Goal: Information Seeking & Learning: Compare options

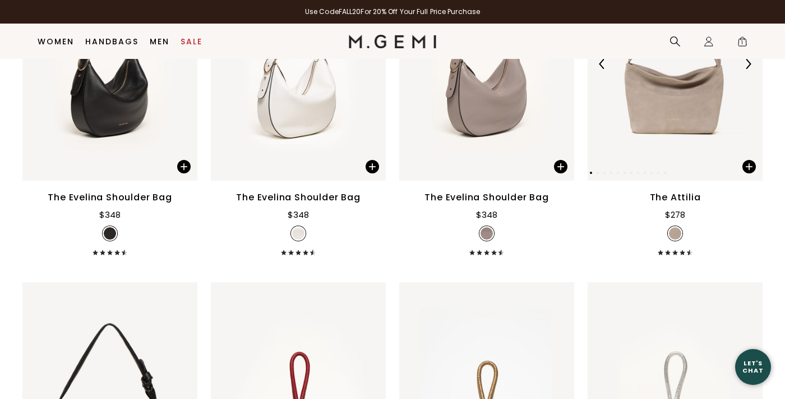
scroll to position [1933, 0]
click at [678, 118] on img at bounding box center [674, 63] width 175 height 233
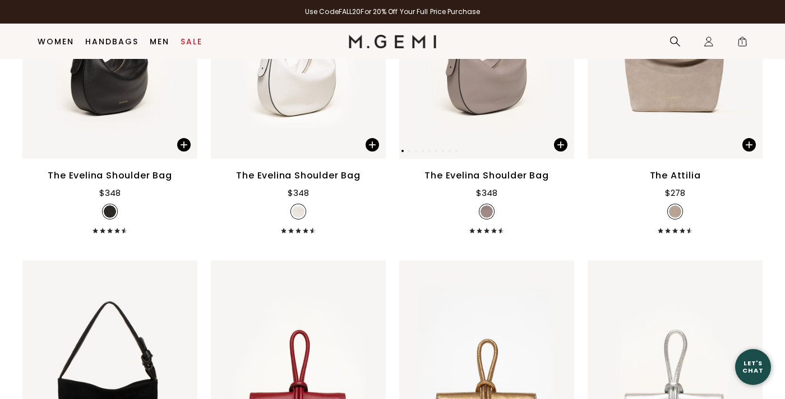
scroll to position [1958, 0]
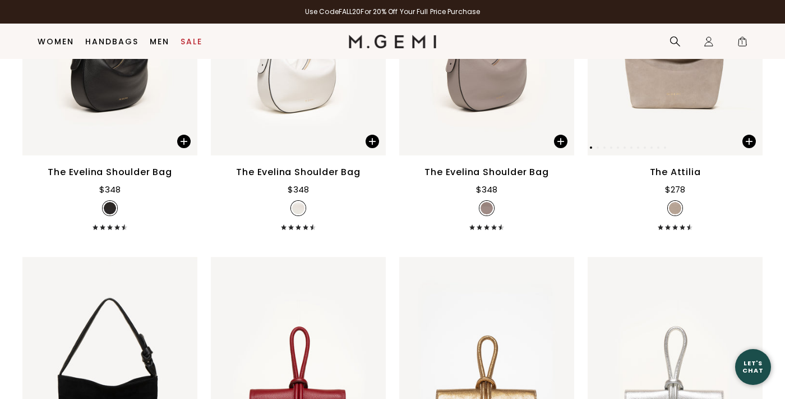
click at [679, 122] on img at bounding box center [674, 38] width 175 height 233
click at [678, 179] on div "The Attilia" at bounding box center [675, 171] width 51 height 13
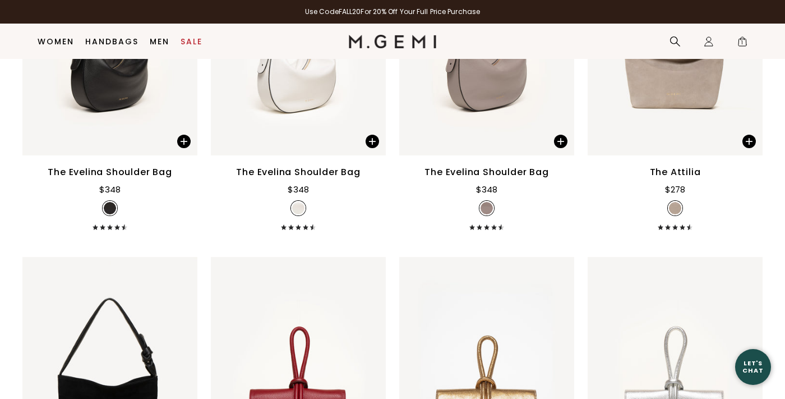
click at [673, 214] on img at bounding box center [675, 208] width 12 height 12
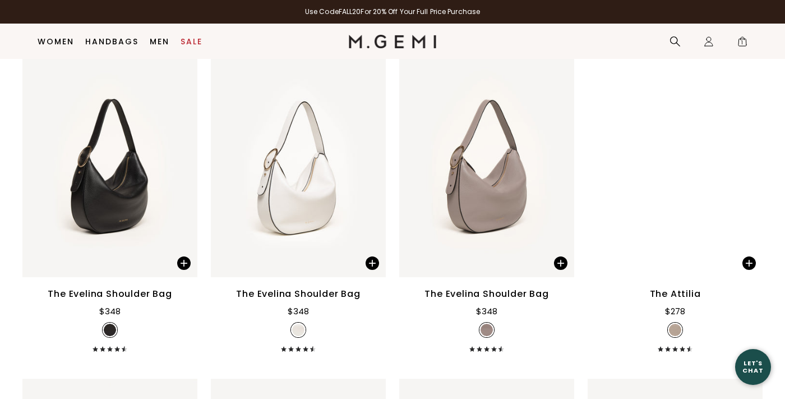
scroll to position [1812, 0]
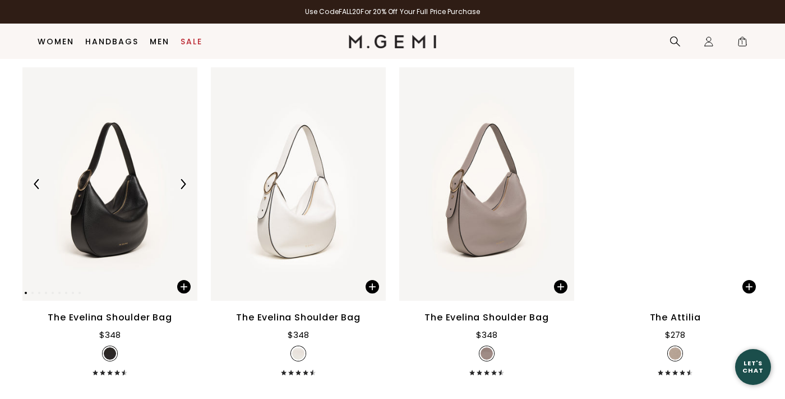
click at [99, 219] on img at bounding box center [109, 183] width 175 height 233
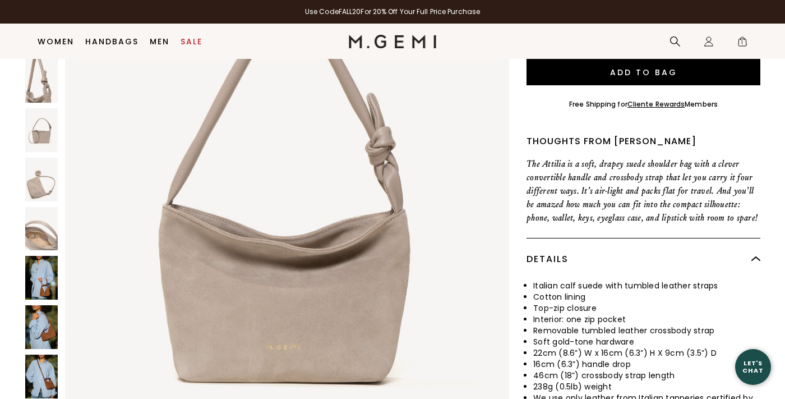
scroll to position [193, 0]
click at [44, 183] on img at bounding box center [41, 179] width 33 height 44
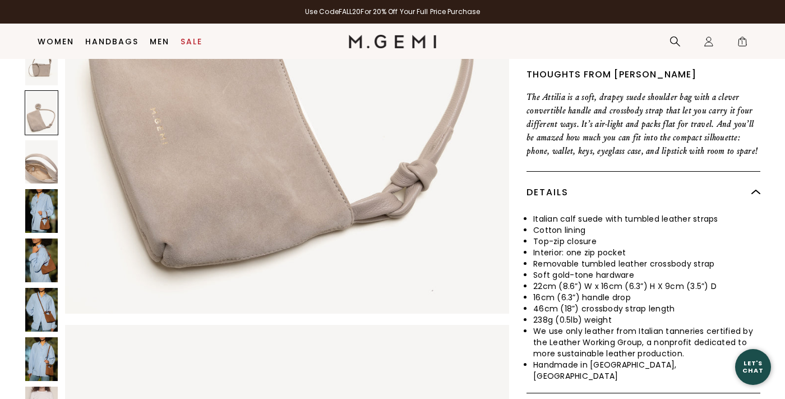
scroll to position [260, 0]
click at [31, 260] on img at bounding box center [41, 260] width 33 height 44
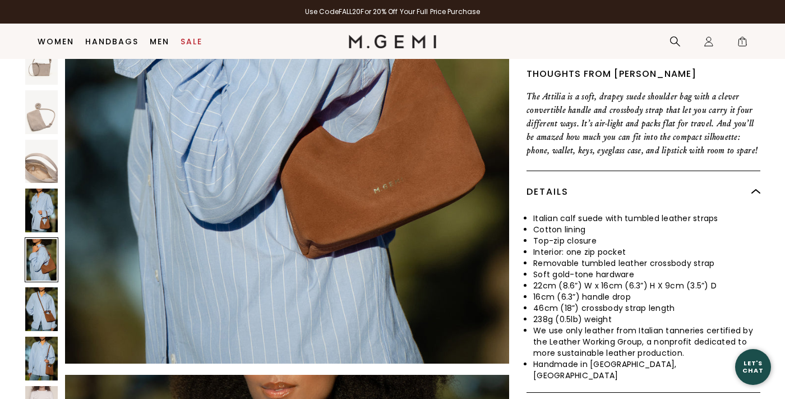
scroll to position [4896, 0]
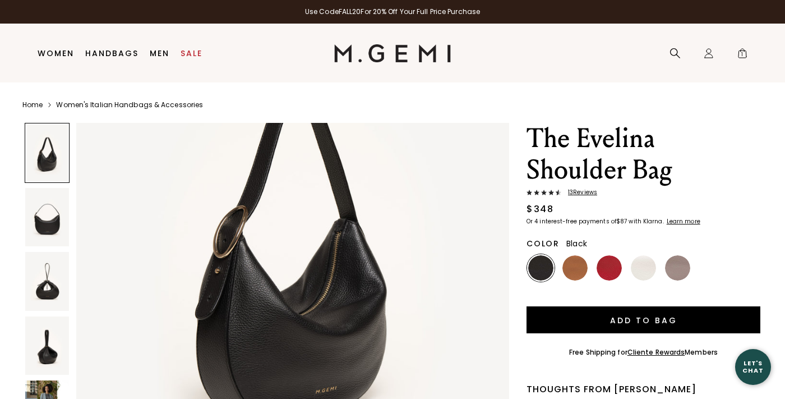
scroll to position [172, 0]
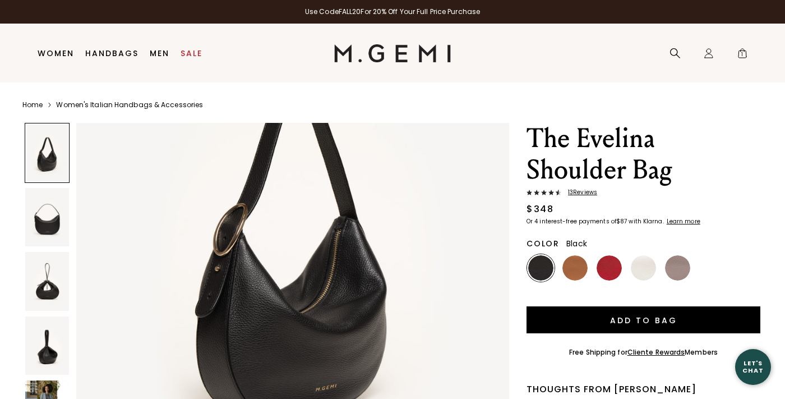
click at [544, 269] on img at bounding box center [540, 267] width 25 height 25
click at [675, 270] on img at bounding box center [677, 267] width 25 height 25
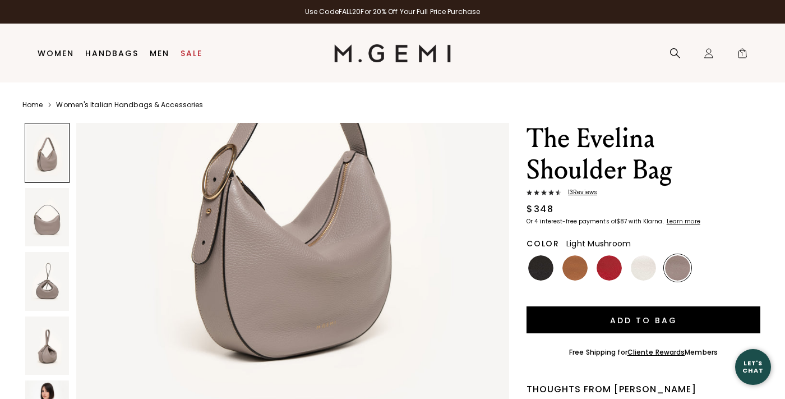
scroll to position [234, 0]
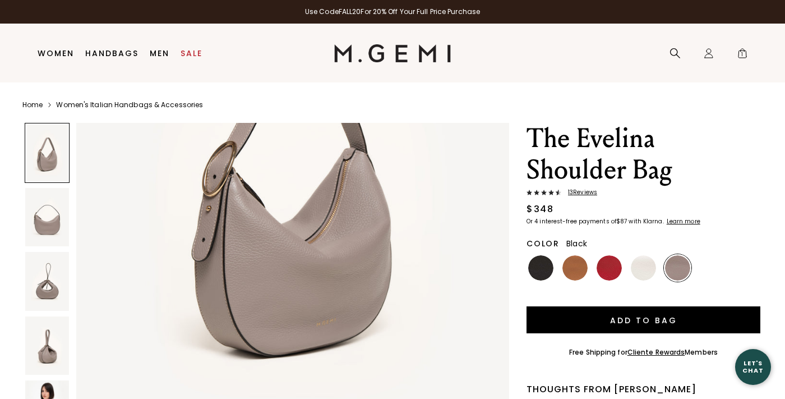
click at [539, 271] on img at bounding box center [540, 267] width 25 height 25
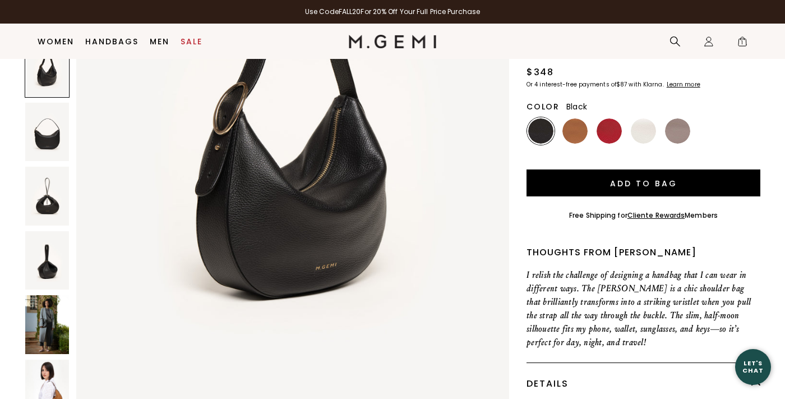
scroll to position [131, 0]
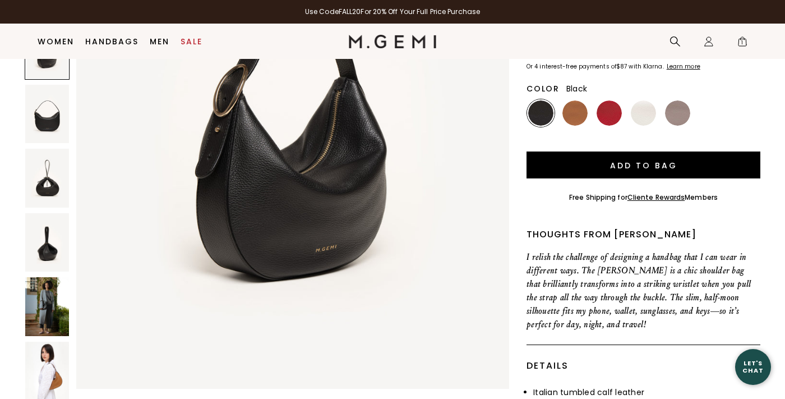
click at [41, 313] on img at bounding box center [47, 306] width 44 height 59
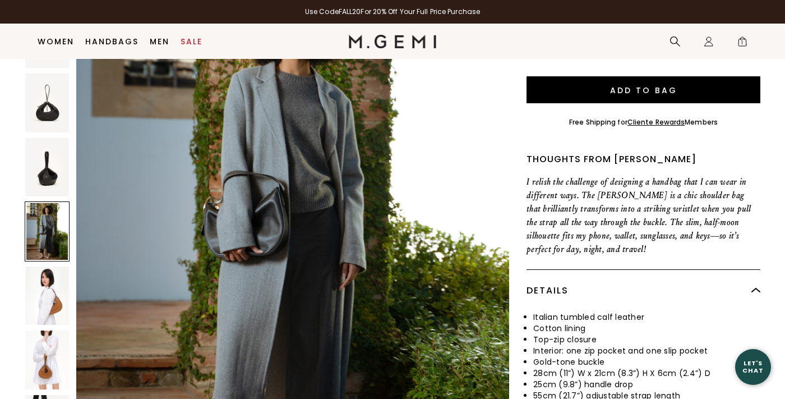
scroll to position [205, 0]
